Goal: Task Accomplishment & Management: Use online tool/utility

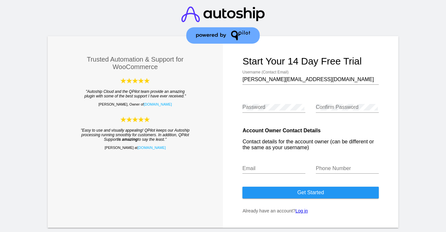
scroll to position [35, 0]
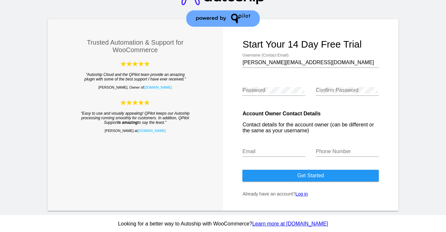
click at [308, 191] on link "Log in" at bounding box center [301, 193] width 12 height 5
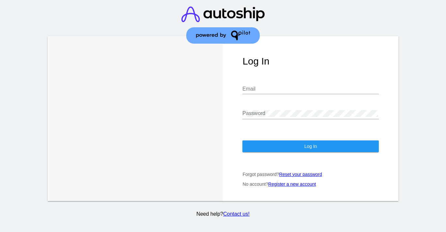
type input "[PERSON_NAME][EMAIL_ADDRESS][DOMAIN_NAME]"
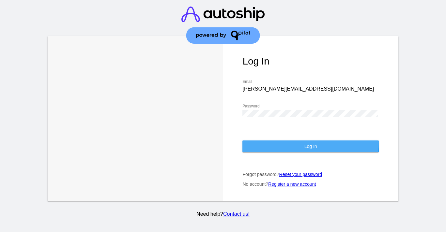
click at [310, 147] on button "Log In" at bounding box center [310, 147] width 136 height 12
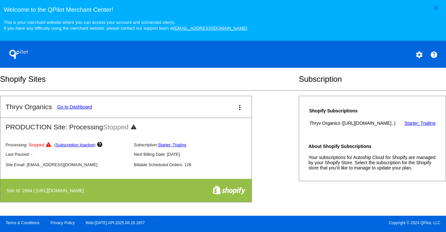
scroll to position [280, 0]
click at [79, 104] on link "Go to Dashboard" at bounding box center [74, 106] width 35 height 5
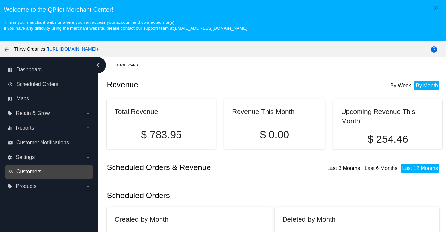
click at [32, 175] on span "Customers" at bounding box center [28, 172] width 25 height 6
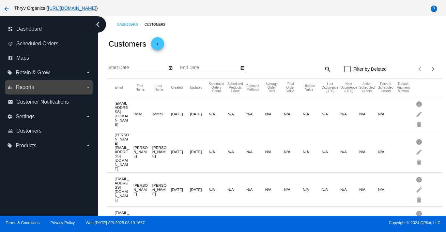
click at [87, 90] on icon "arrow_drop_down" at bounding box center [87, 87] width 5 height 5
click at [0, 0] on input "equalizer Reports arrow_drop_down" at bounding box center [0, 0] width 0 height 0
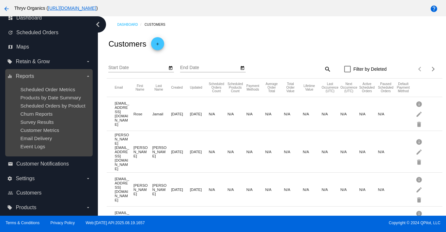
scroll to position [12, 0]
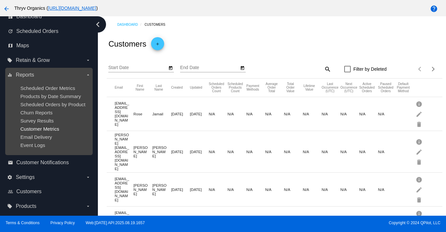
click at [55, 132] on span "Customer Metrics" at bounding box center [39, 129] width 39 height 6
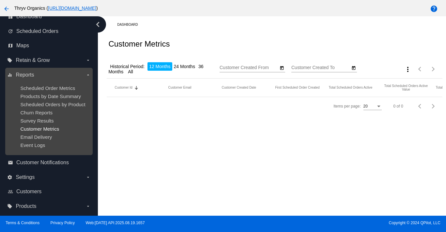
type input "[DATE]"
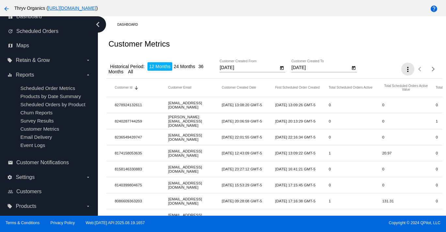
click at [407, 73] on mat-icon "more_vert" at bounding box center [408, 70] width 8 height 8
click at [409, 92] on mat-icon "file_download" at bounding box center [410, 91] width 8 height 8
click at [373, 31] on div "Dashboard Customer Metrics Historical Period: 12 Months 24 Months 36 Months All…" at bounding box center [274, 225] width 343 height 419
